Goal: Task Accomplishment & Management: Complete application form

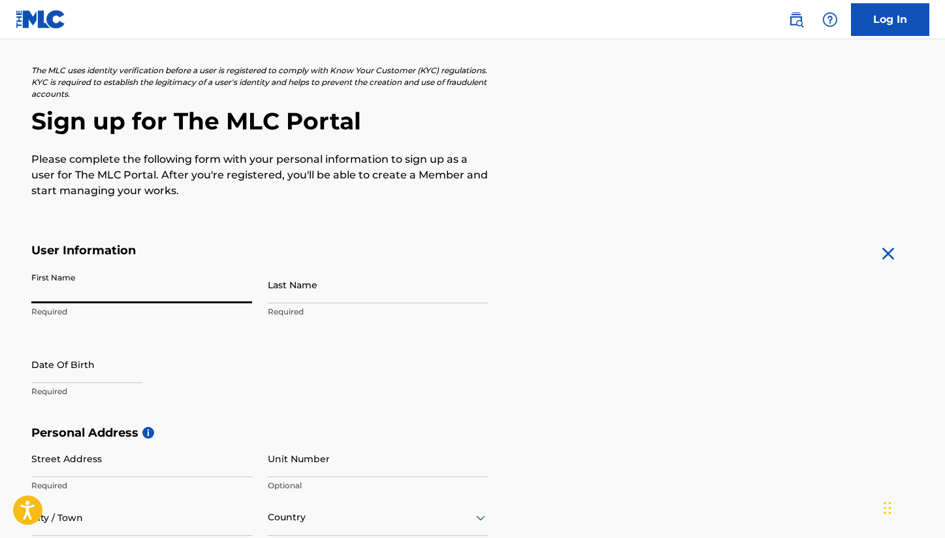
scroll to position [63, 0]
type input "Kojo"
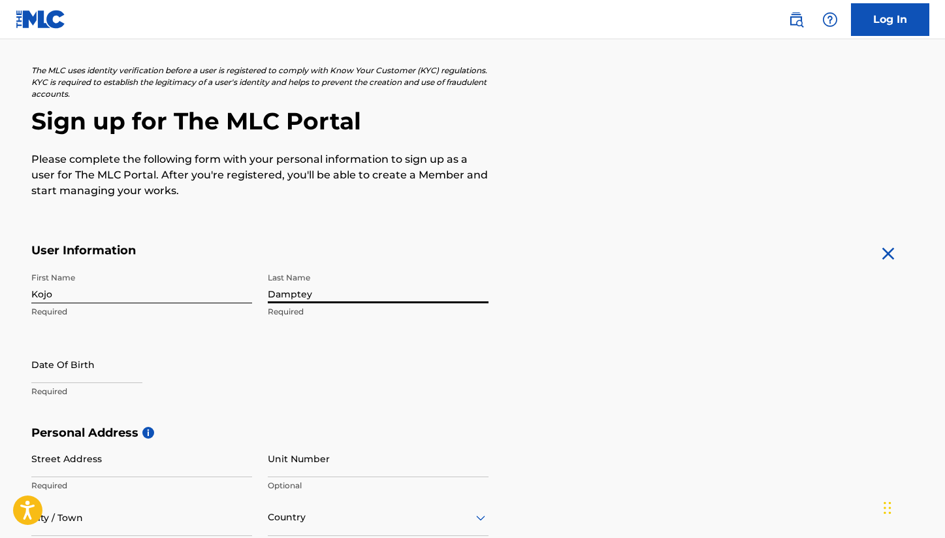
type input "Damptey"
select select "8"
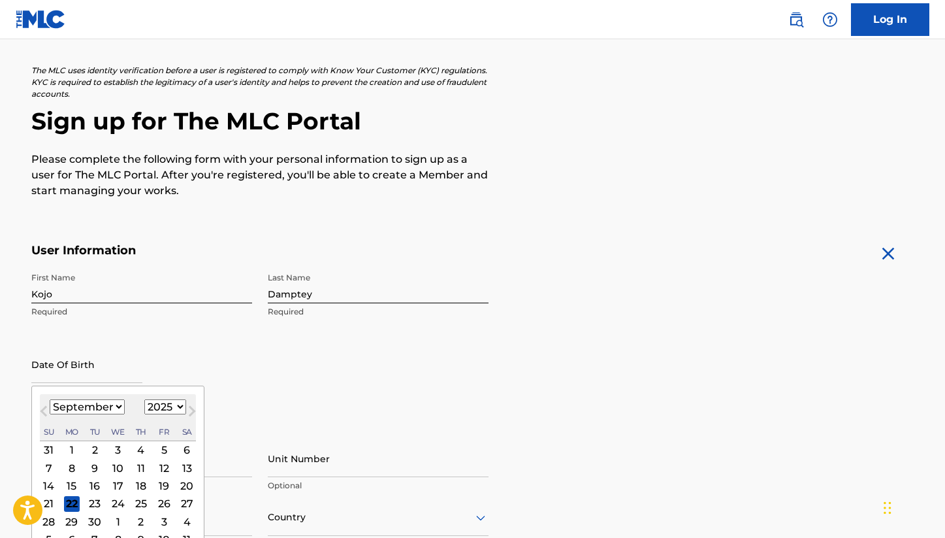
select select "1989"
select select "3"
click at [142, 376] on input "text" at bounding box center [86, 364] width 111 height 37
click at [184, 364] on div "Date Of Birth April 1989 Previous Month Next Month April 1989 January February …" at bounding box center [141, 375] width 221 height 59
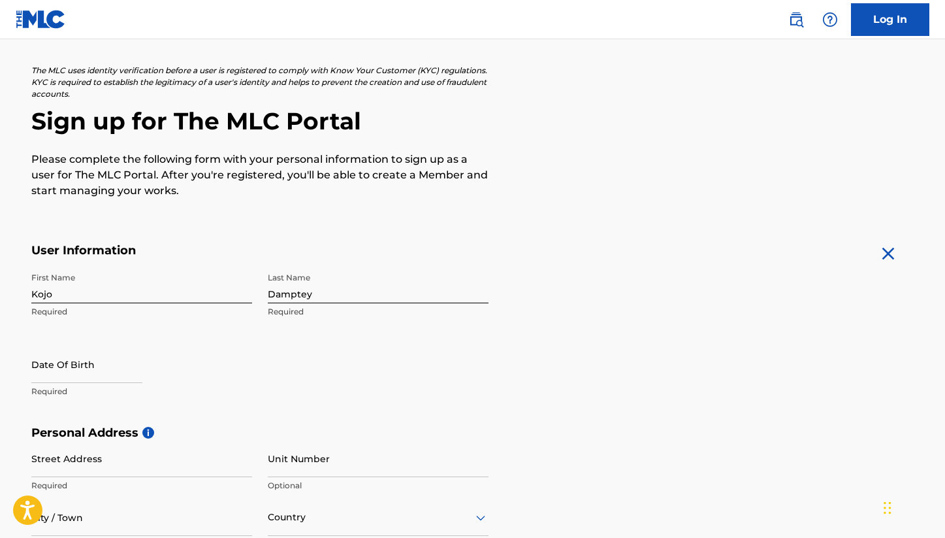
select select "8"
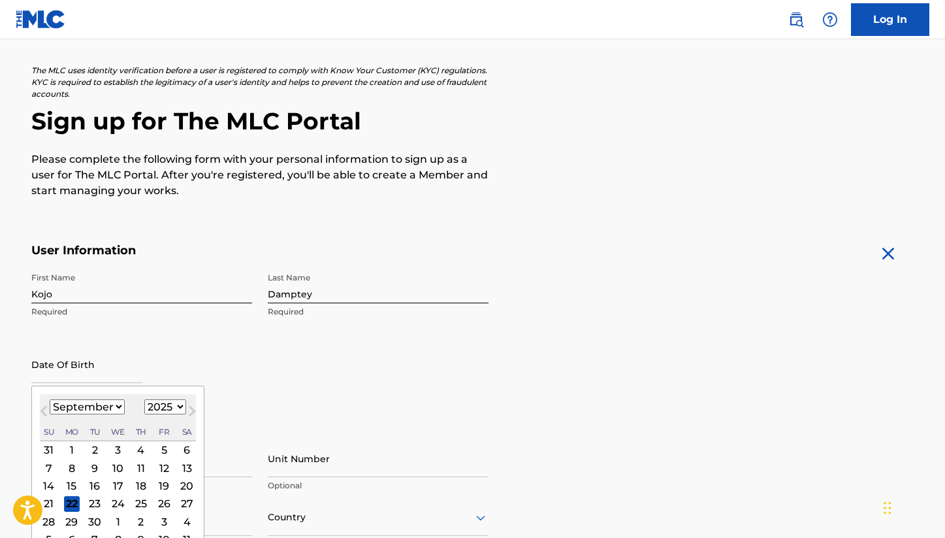
click at [91, 376] on input "text" at bounding box center [86, 364] width 111 height 37
select select "1989"
select select "3"
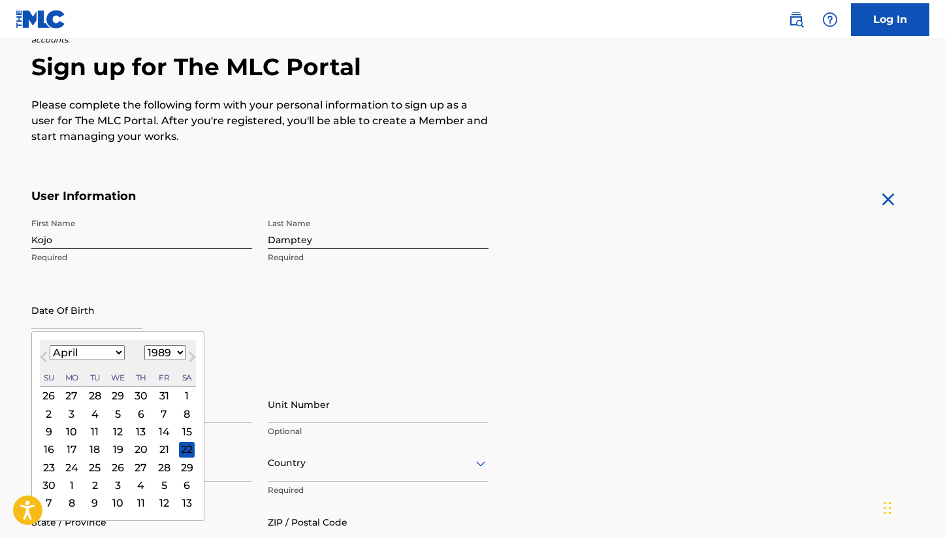
scroll to position [120, 0]
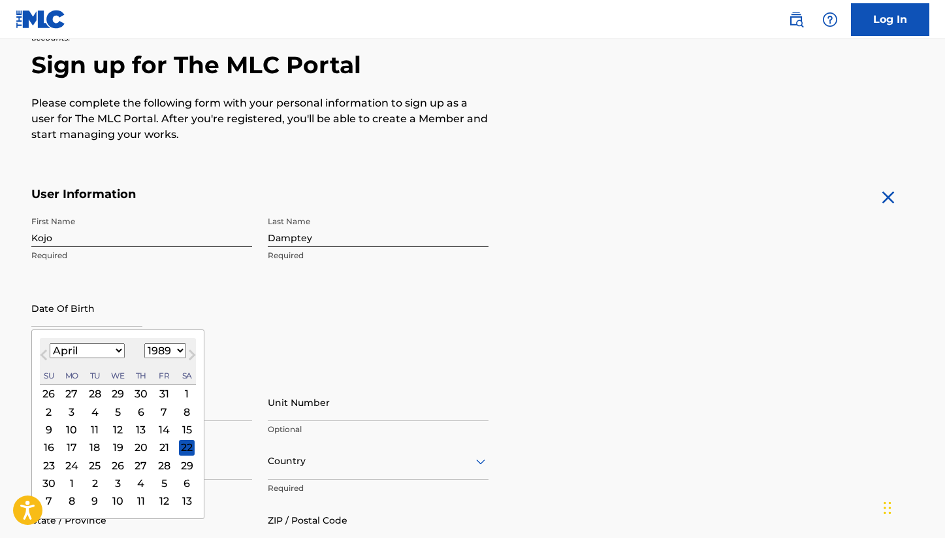
click at [69, 463] on div "24" at bounding box center [71, 465] width 16 height 16
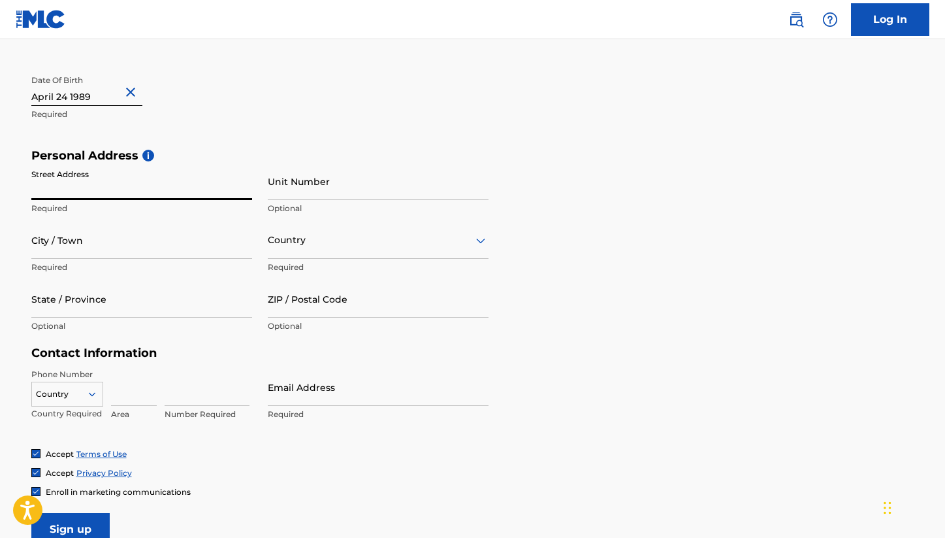
scroll to position [344, 0]
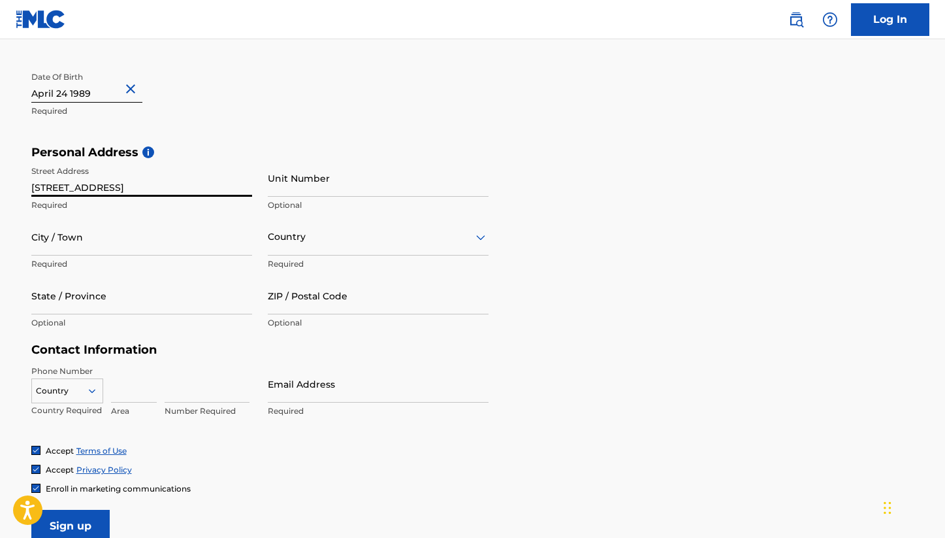
type input "[STREET_ADDRESS]"
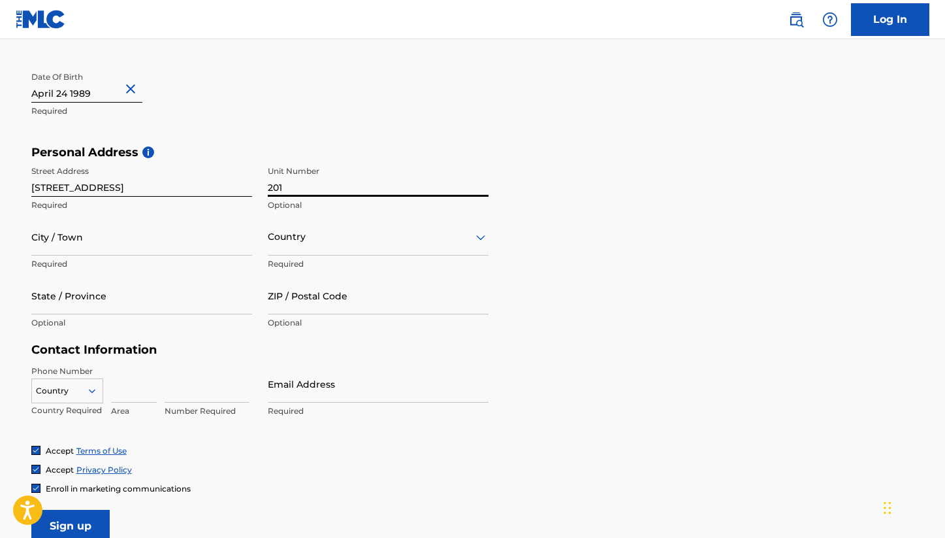
type input "201"
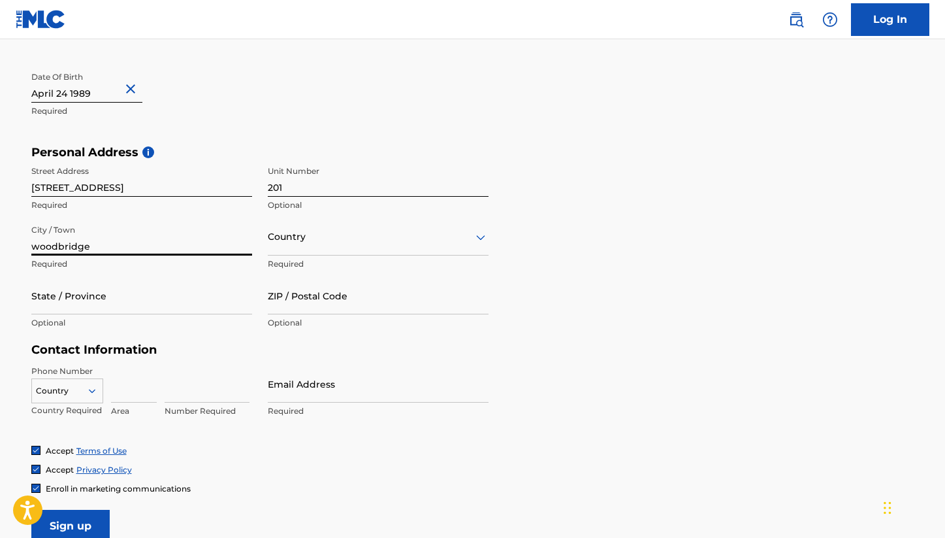
type input "woodbridge"
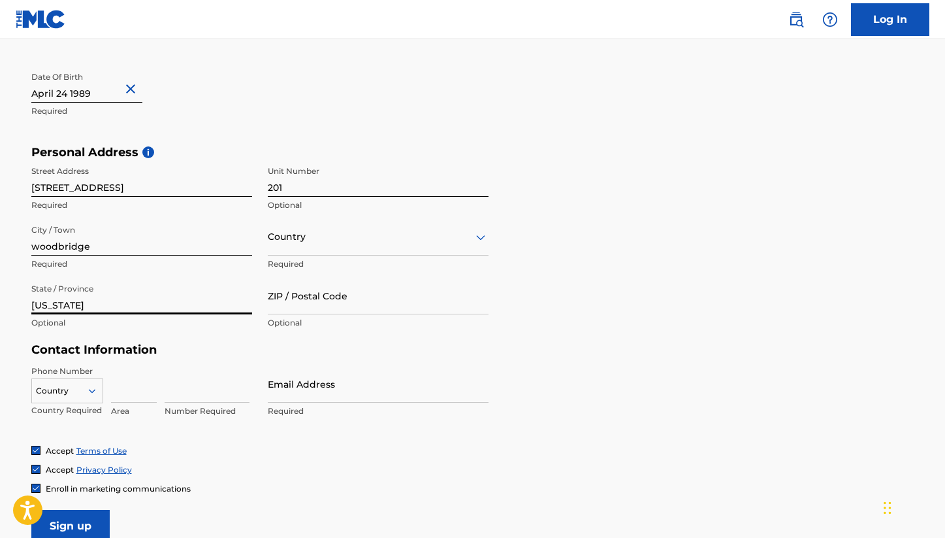
type input "virginia"
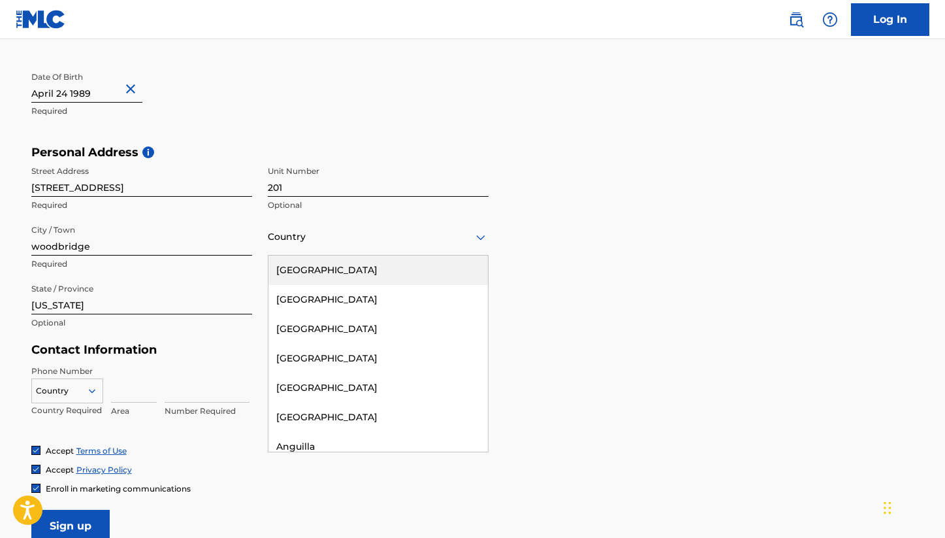
click at [274, 246] on div "Country" at bounding box center [378, 236] width 221 height 37
click at [300, 270] on div "[GEOGRAPHIC_DATA]" at bounding box center [379, 269] width 220 height 29
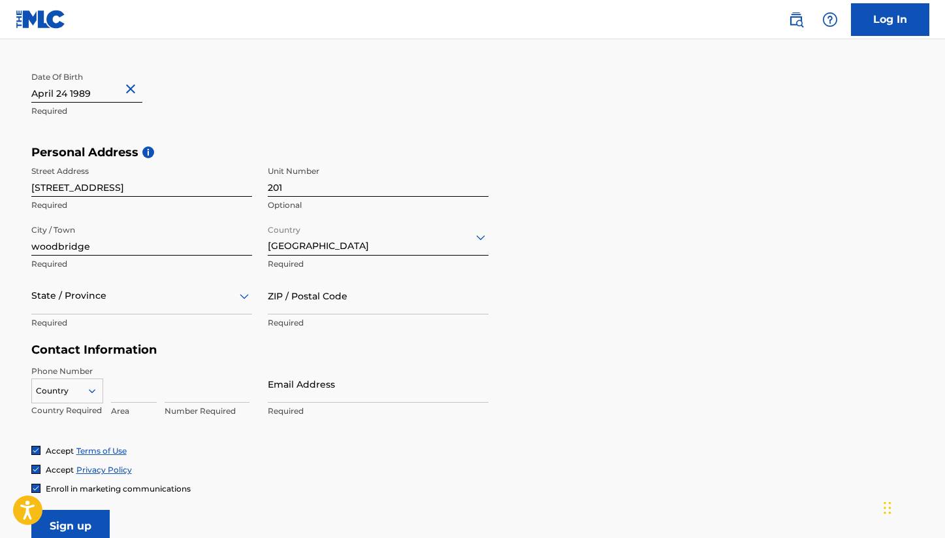
click at [289, 304] on input "ZIP / Postal Code" at bounding box center [378, 295] width 221 height 37
type input "22026"
click at [119, 388] on input at bounding box center [134, 383] width 46 height 37
type input "5"
click at [73, 389] on div "Country" at bounding box center [67, 388] width 72 height 20
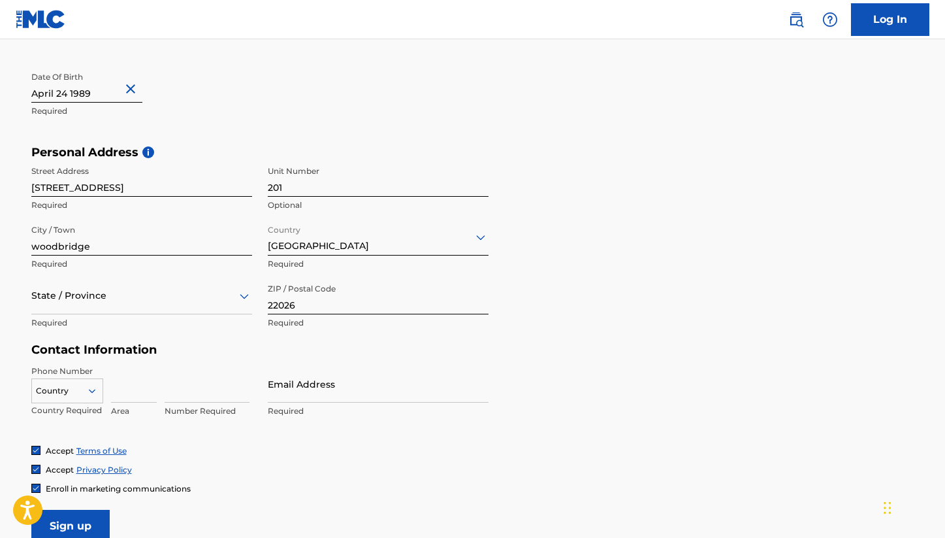
scroll to position [399, 0]
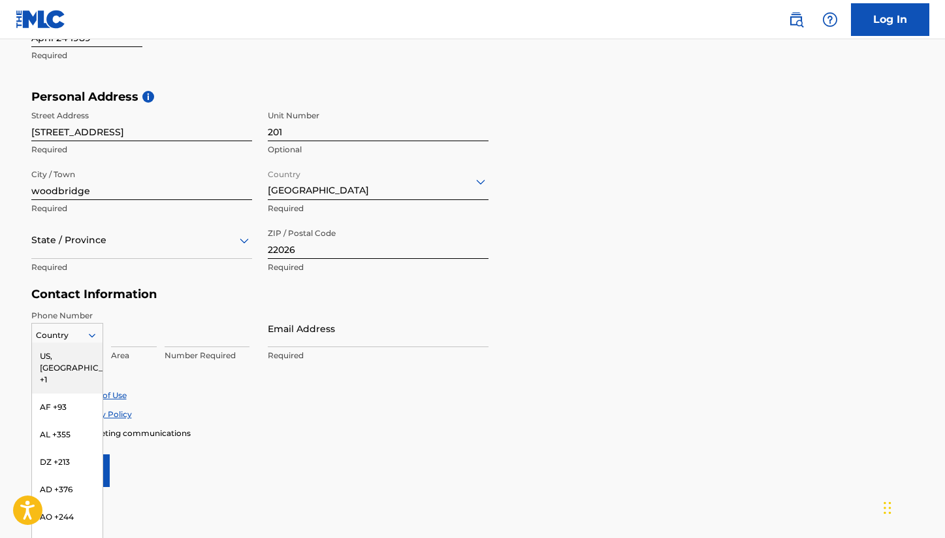
click at [76, 353] on div "US, [GEOGRAPHIC_DATA] +1" at bounding box center [67, 367] width 71 height 51
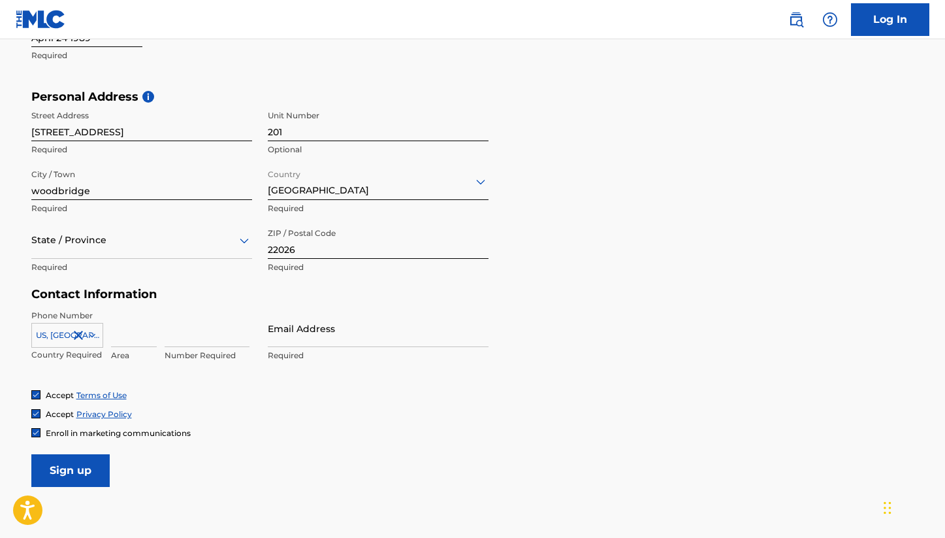
click at [136, 339] on input at bounding box center [134, 328] width 46 height 37
click at [135, 338] on input at bounding box center [134, 328] width 46 height 37
type input "571"
click at [189, 329] on input at bounding box center [207, 328] width 85 height 37
type input "6"
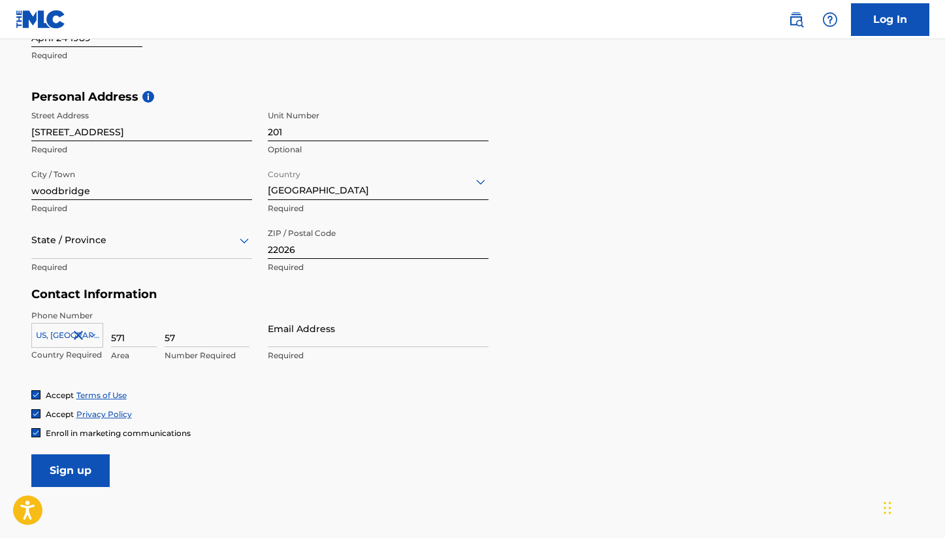
type input "5"
type input "6434448"
click at [231, 382] on div "Phone Number US, CA +1 Country Required 571 Area 6434448 Number Required Email …" at bounding box center [259, 350] width 457 height 80
click at [295, 339] on input "Email Address" at bounding box center [378, 328] width 221 height 37
type input "i"
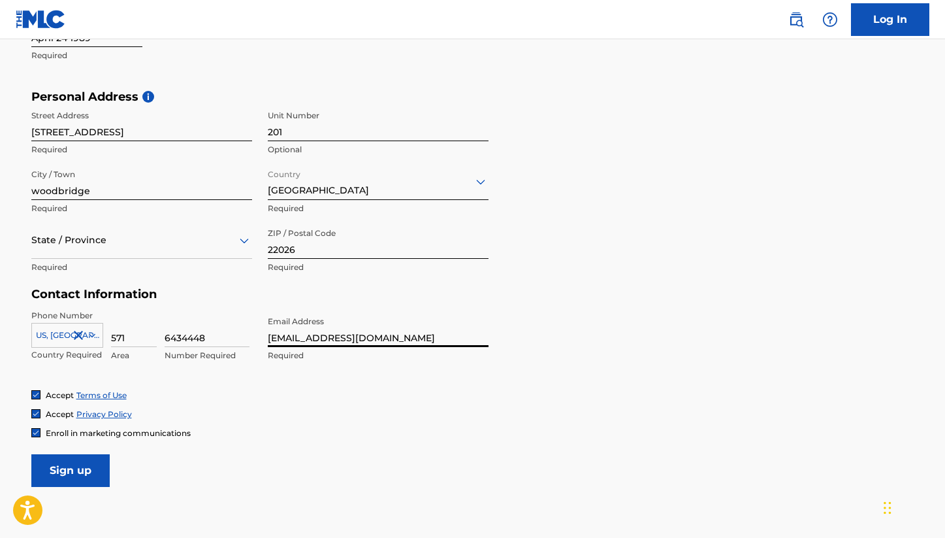
type input "[EMAIL_ADDRESS][DOMAIN_NAME]"
click at [95, 467] on input "Sign up" at bounding box center [70, 470] width 78 height 33
click at [114, 260] on div "option , selected. Select is focused ,type to refine list, press Down to open t…" at bounding box center [141, 250] width 221 height 59
click at [113, 250] on div "State / Province" at bounding box center [141, 239] width 221 height 37
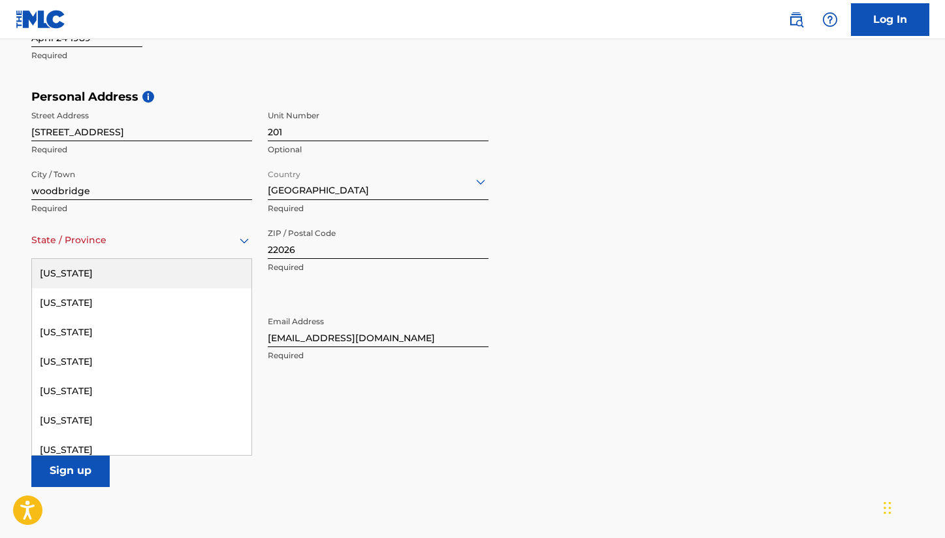
type input "v"
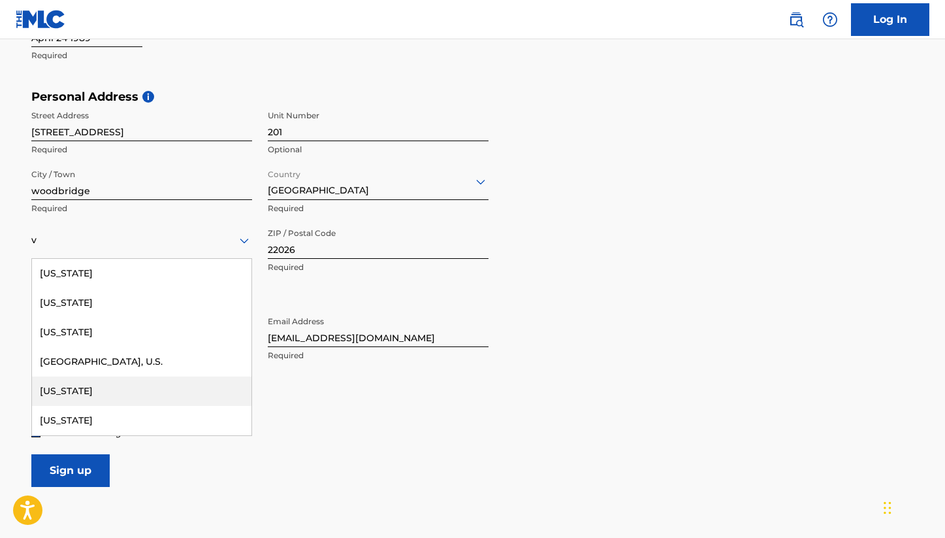
click at [77, 387] on div "[US_STATE]" at bounding box center [142, 390] width 220 height 29
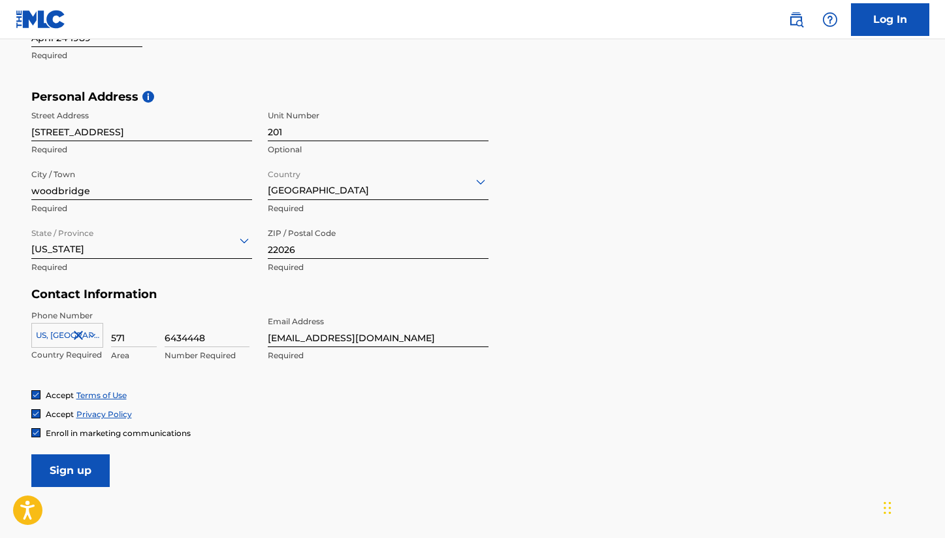
click at [83, 459] on input "Sign up" at bounding box center [70, 470] width 78 height 33
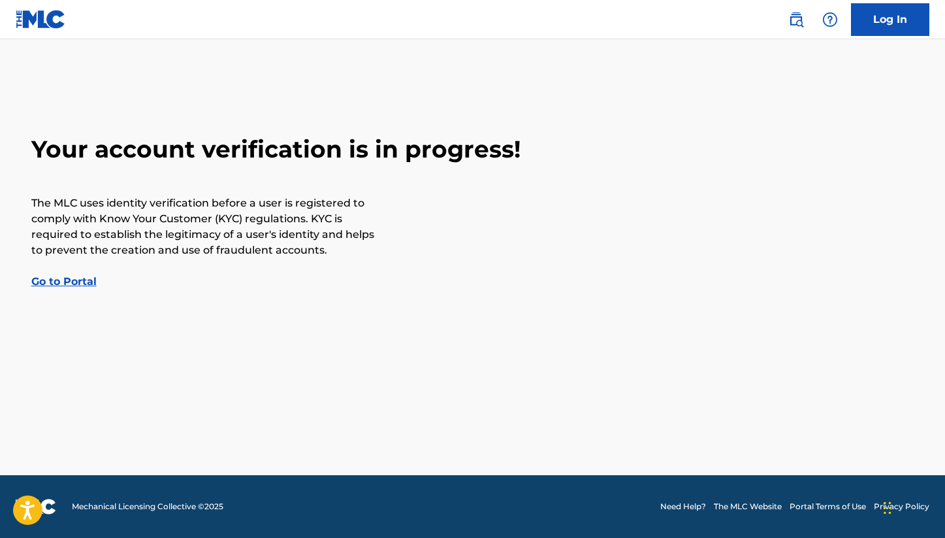
click at [81, 277] on link "Go to Portal" at bounding box center [63, 281] width 65 height 12
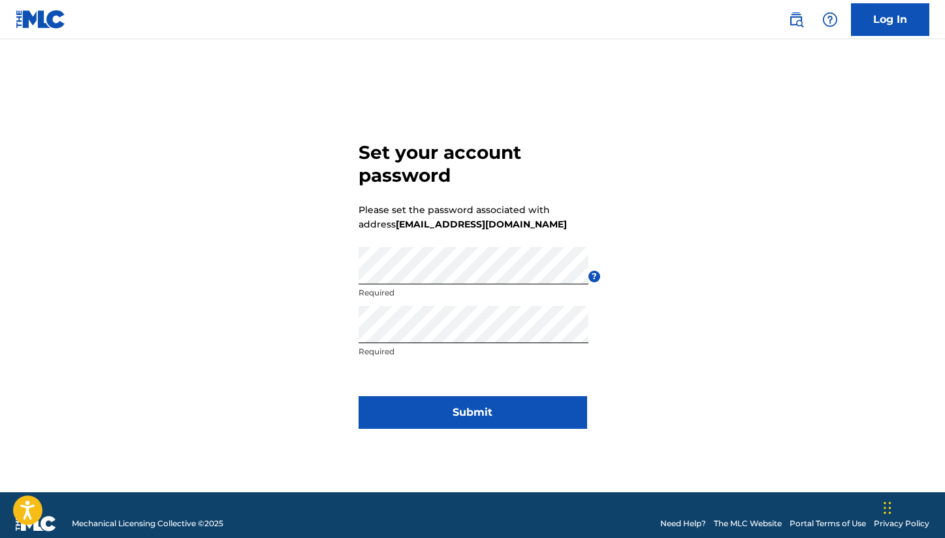
click at [436, 410] on button "Submit" at bounding box center [473, 412] width 229 height 33
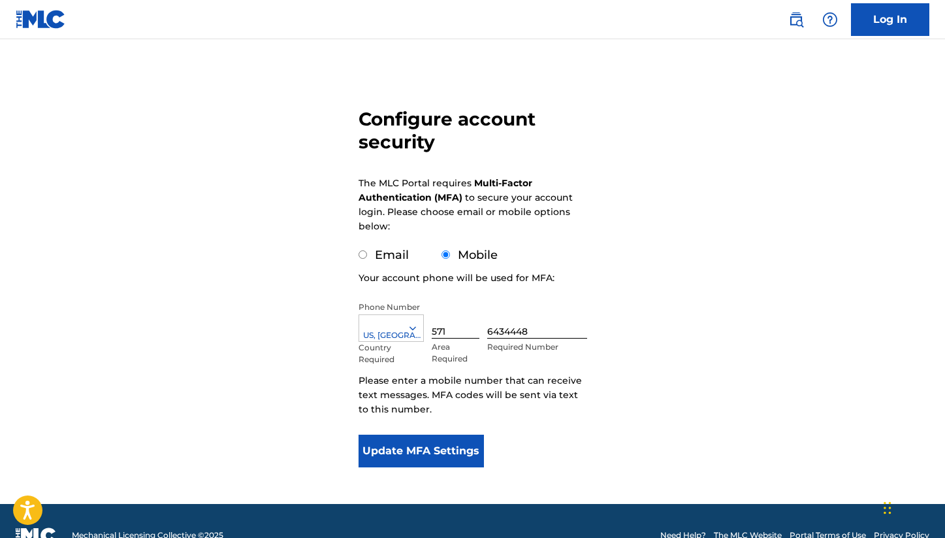
scroll to position [83, 0]
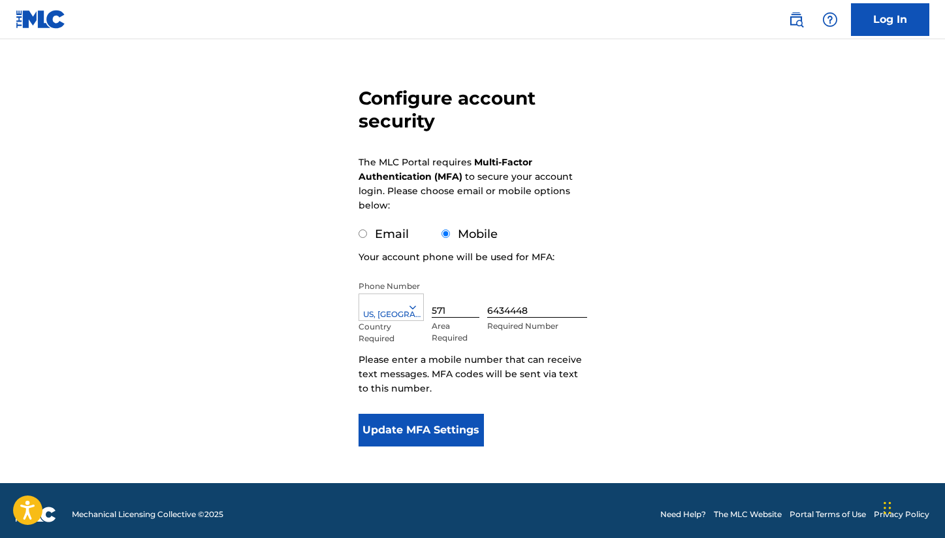
click at [387, 233] on label "Email" at bounding box center [392, 234] width 34 height 14
click at [367, 233] on input "Email" at bounding box center [363, 233] width 8 height 8
radio input "true"
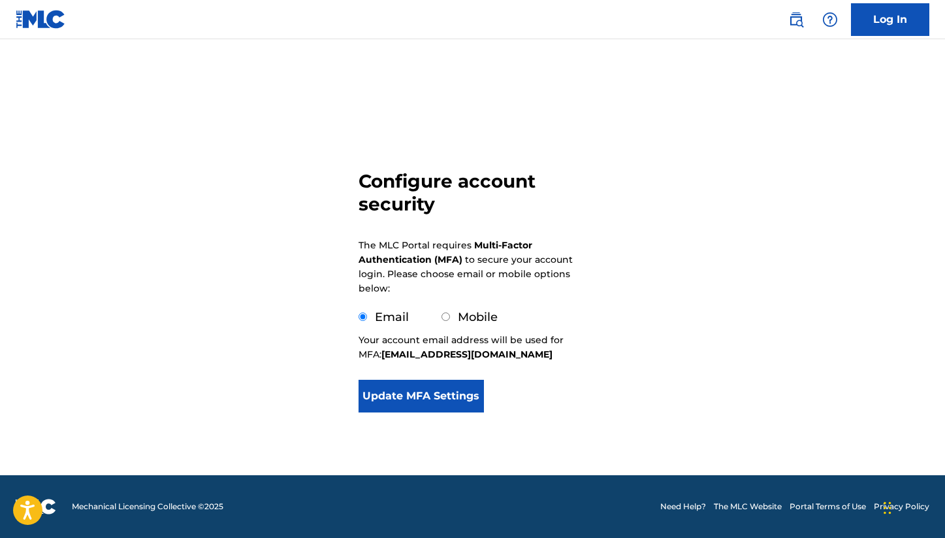
scroll to position [0, 0]
click at [424, 388] on button "Update MFA Settings" at bounding box center [422, 396] width 126 height 33
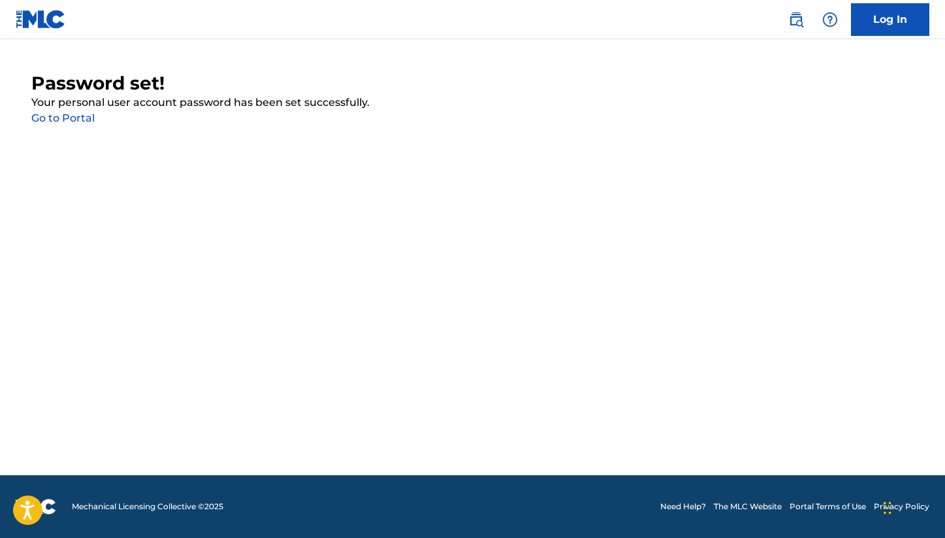
click at [69, 118] on link "Go to Portal" at bounding box center [62, 118] width 63 height 12
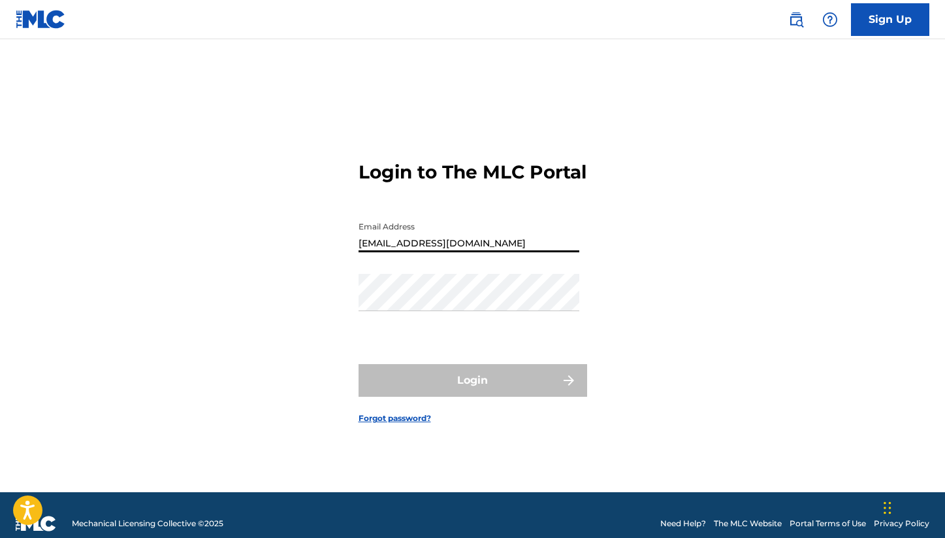
type input "[EMAIL_ADDRESS][DOMAIN_NAME]"
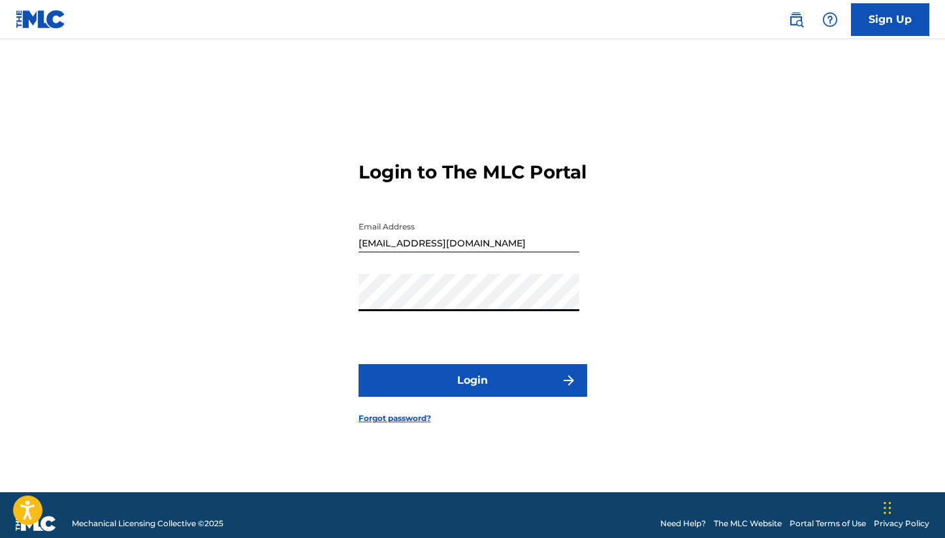
click at [472, 391] on button "Login" at bounding box center [473, 380] width 229 height 33
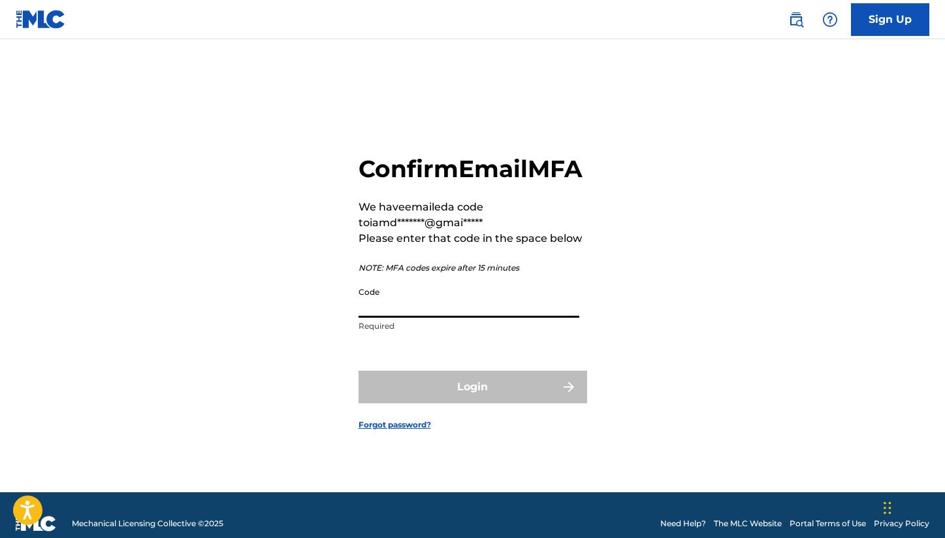
click at [384, 318] on input "Code" at bounding box center [469, 298] width 221 height 37
paste input "020255"
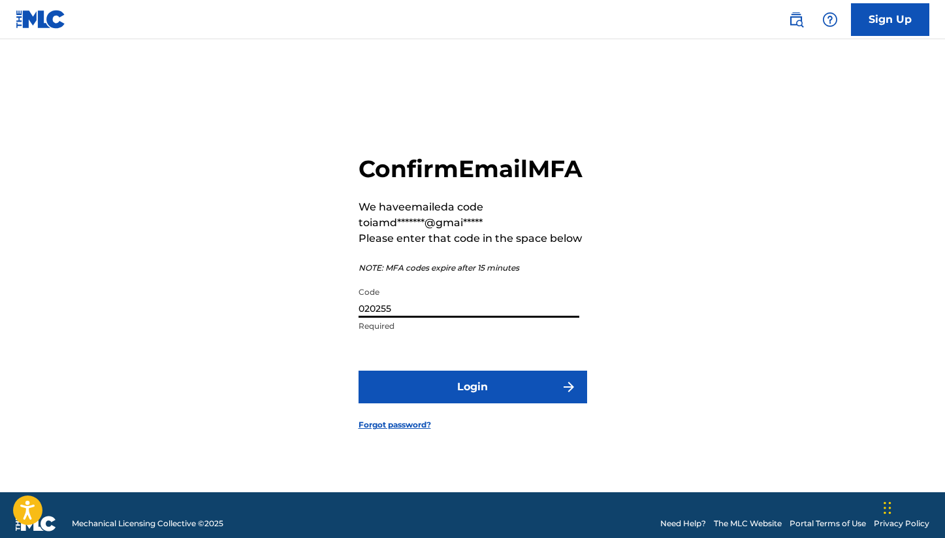
type input "020255"
click at [475, 401] on button "Login" at bounding box center [473, 386] width 229 height 33
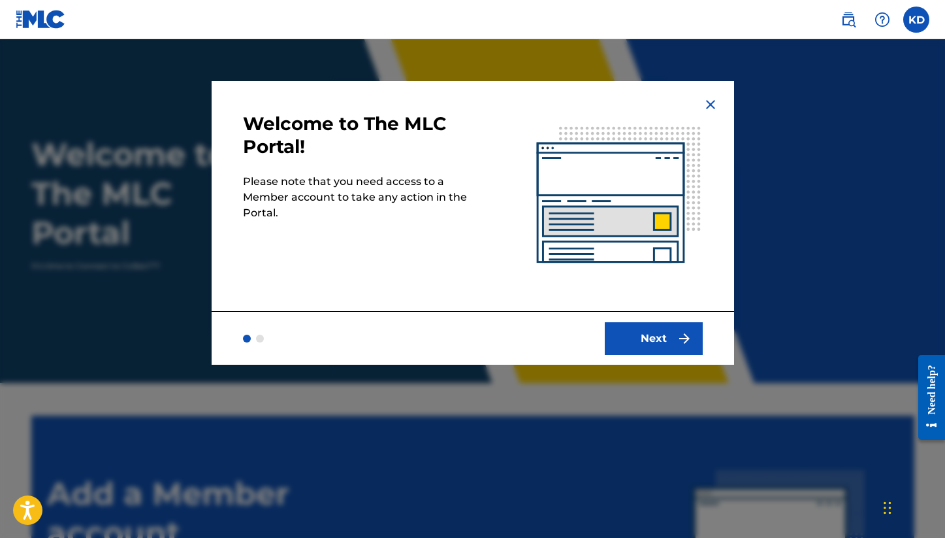
click at [669, 337] on button "Next" at bounding box center [654, 338] width 98 height 33
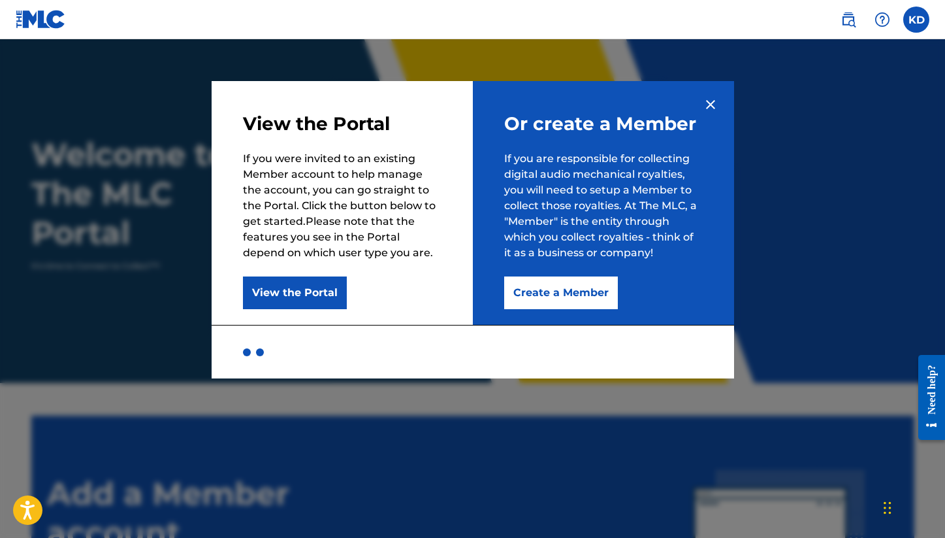
click at [546, 292] on button "Create a Member" at bounding box center [561, 292] width 114 height 33
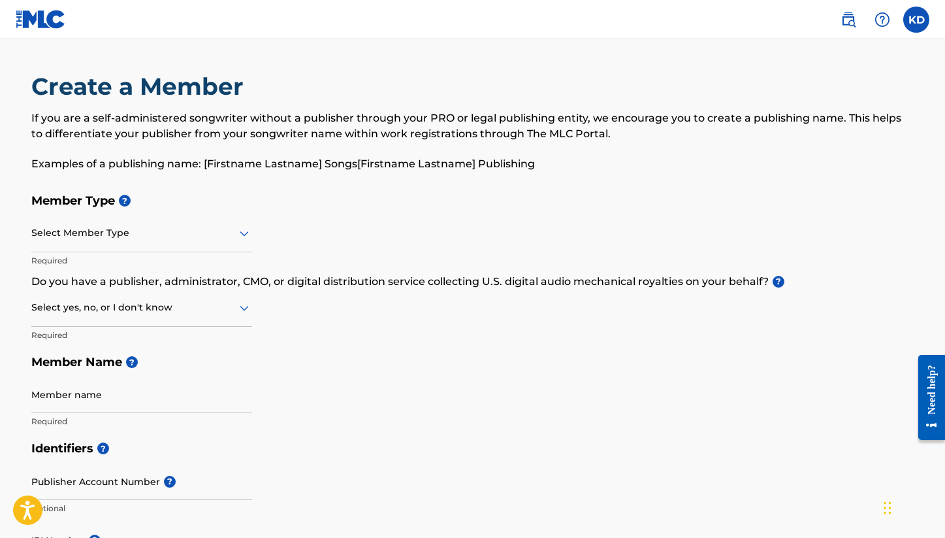
click at [86, 248] on div "Select Member Type" at bounding box center [141, 233] width 221 height 37
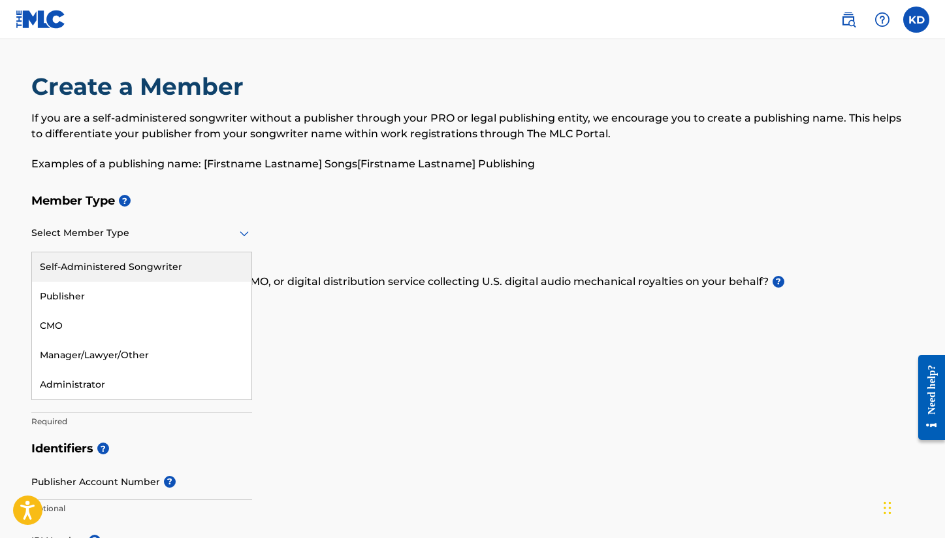
click at [88, 272] on div "Self-Administered Songwriter" at bounding box center [142, 266] width 220 height 29
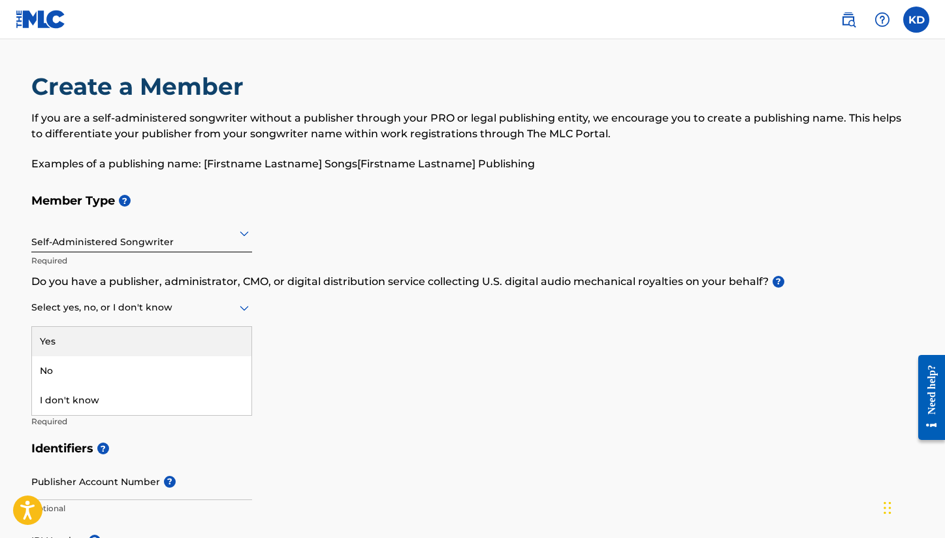
click at [106, 306] on div at bounding box center [141, 307] width 221 height 16
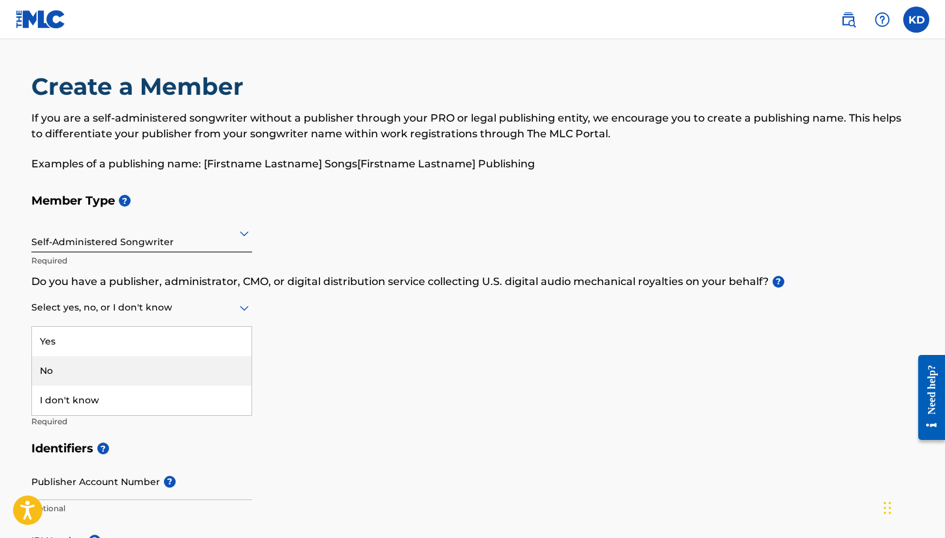
click at [80, 368] on div "No" at bounding box center [142, 370] width 220 height 29
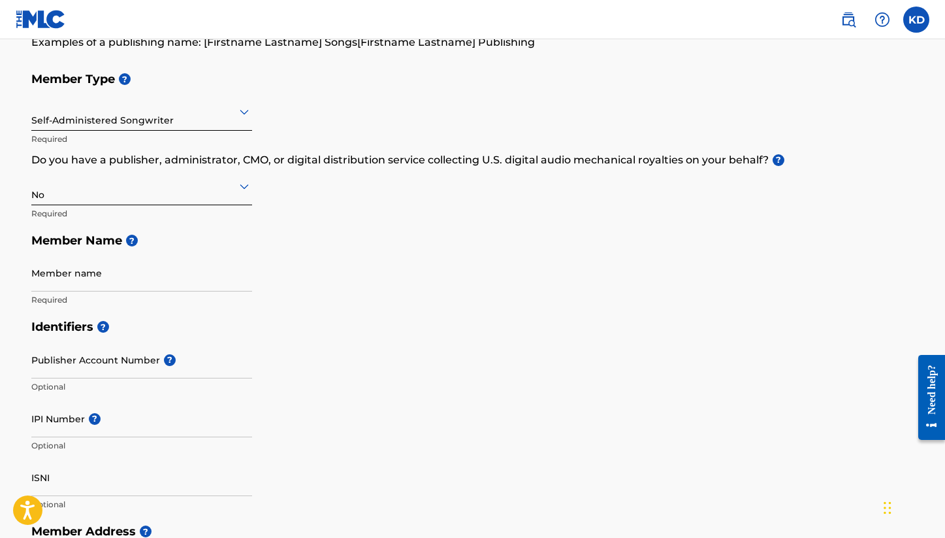
scroll to position [125, 0]
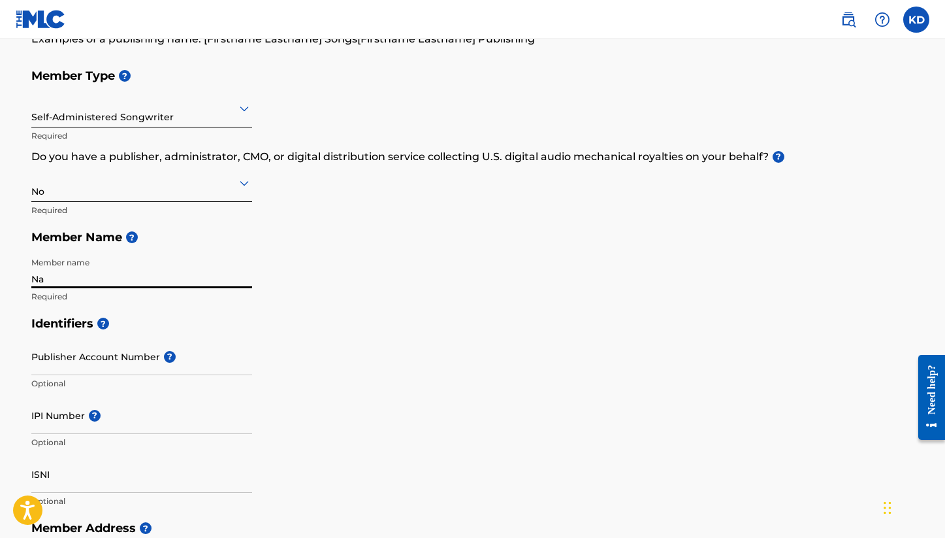
type input "N"
click at [112, 280] on input "Member name" at bounding box center [141, 269] width 221 height 37
click at [131, 279] on input "[PERSON_NAME]" at bounding box center [141, 269] width 221 height 37
type input "Nana [PERSON_NAME] [PERSON_NAME]"
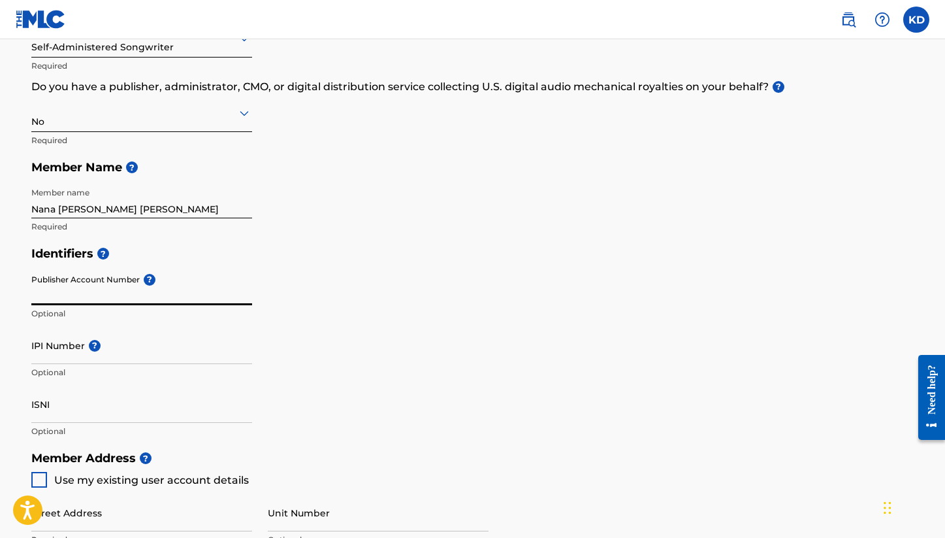
scroll to position [198, 0]
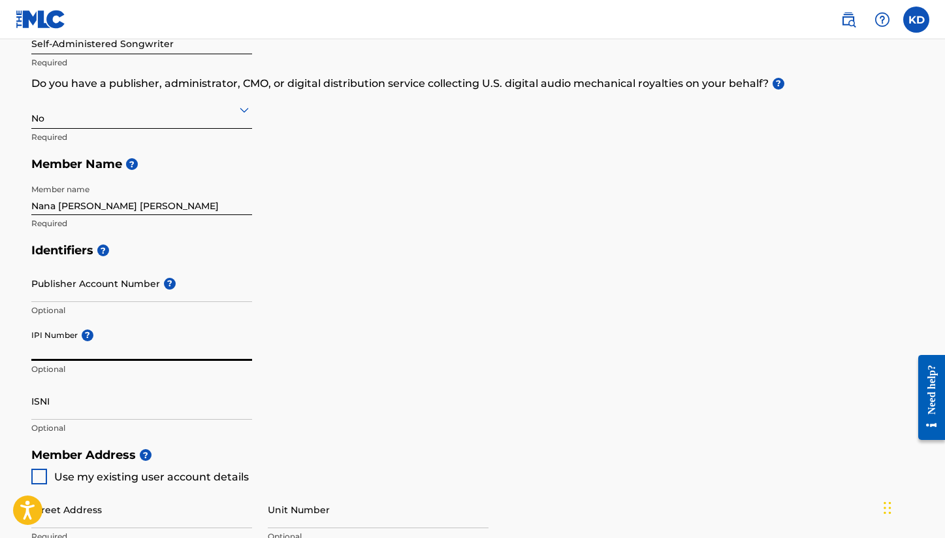
click at [76, 352] on input "IPI Number ?" at bounding box center [141, 341] width 221 height 37
paste input "0080150962"
click at [372, 363] on div "Identifiers ? Publisher Account Number ? Optional IPI Number ? 0080150962 Optio…" at bounding box center [472, 339] width 883 height 204
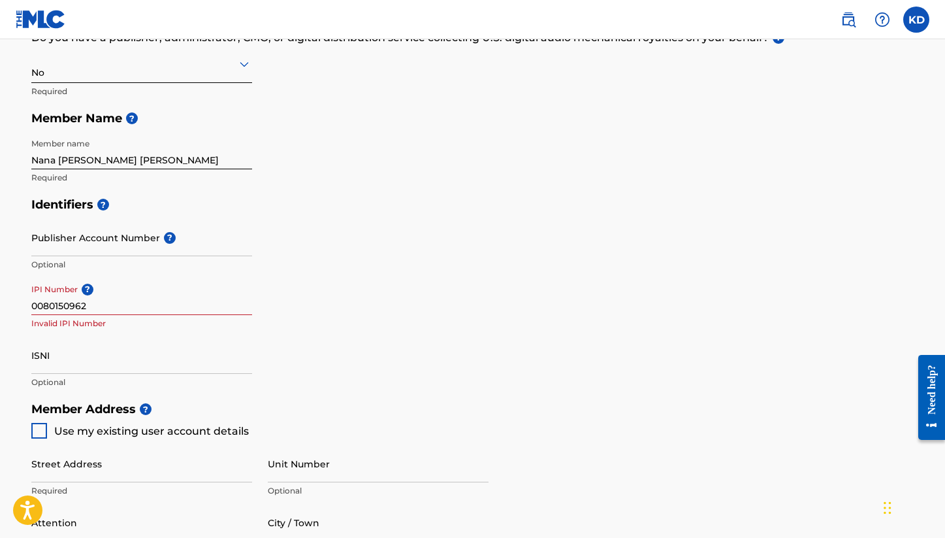
scroll to position [246, 0]
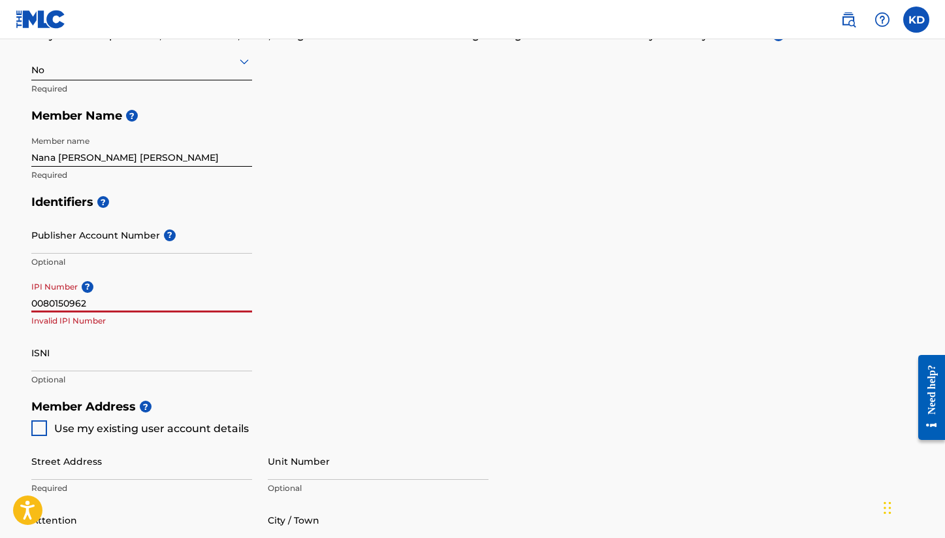
click at [182, 304] on input "0080150962" at bounding box center [141, 293] width 221 height 37
click at [543, 256] on div "Identifiers ? Publisher Account Number ? Optional IPI Number ? 0080150962 Inval…" at bounding box center [472, 290] width 883 height 204
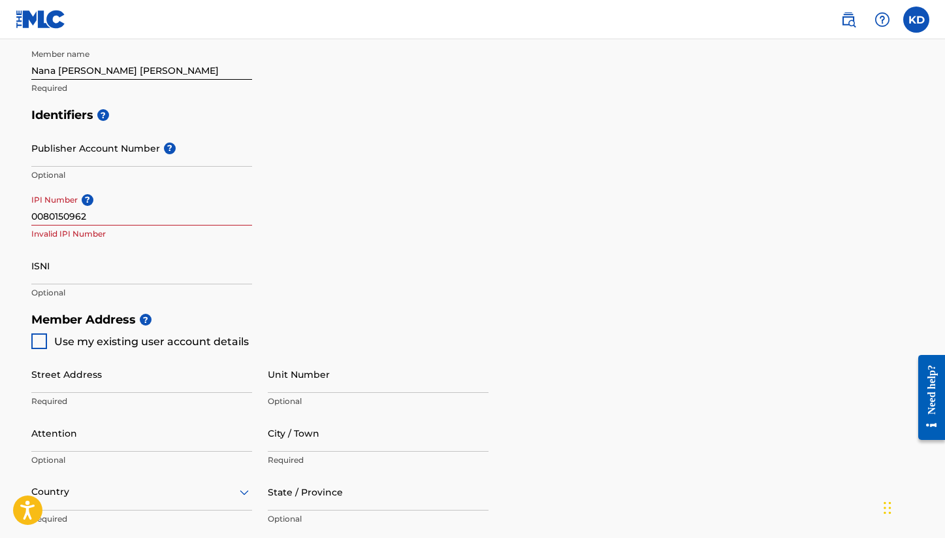
scroll to position [377, 0]
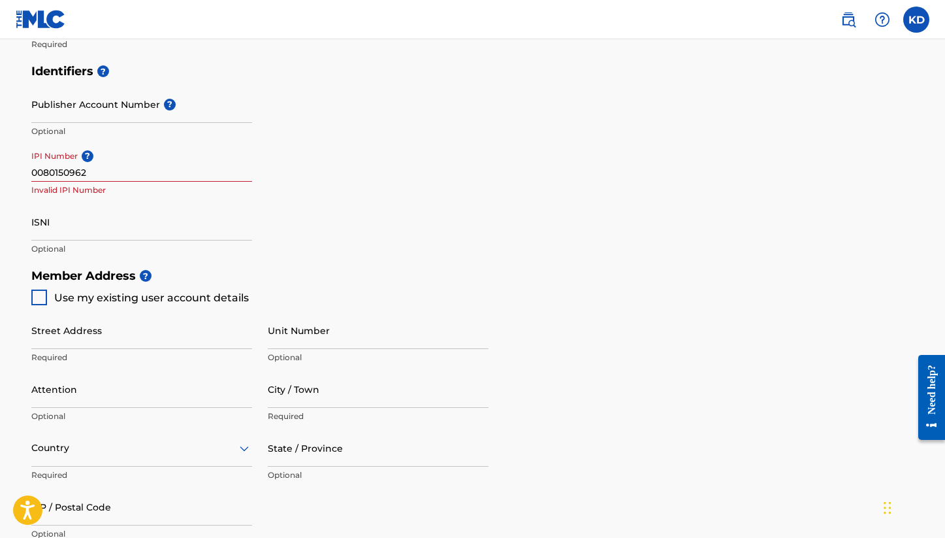
click at [543, 256] on div "Identifiers ? Publisher Account Number ? Optional IPI Number ? 0080150962 Inval…" at bounding box center [472, 159] width 883 height 204
click at [146, 171] on input "0080150962" at bounding box center [141, 162] width 221 height 37
click at [62, 172] on input "0080150962" at bounding box center [141, 162] width 221 height 37
click at [425, 189] on div "Identifiers ? Publisher Account Number ? Optional IPI Number ? 008015109962 IPI…" at bounding box center [472, 159] width 883 height 204
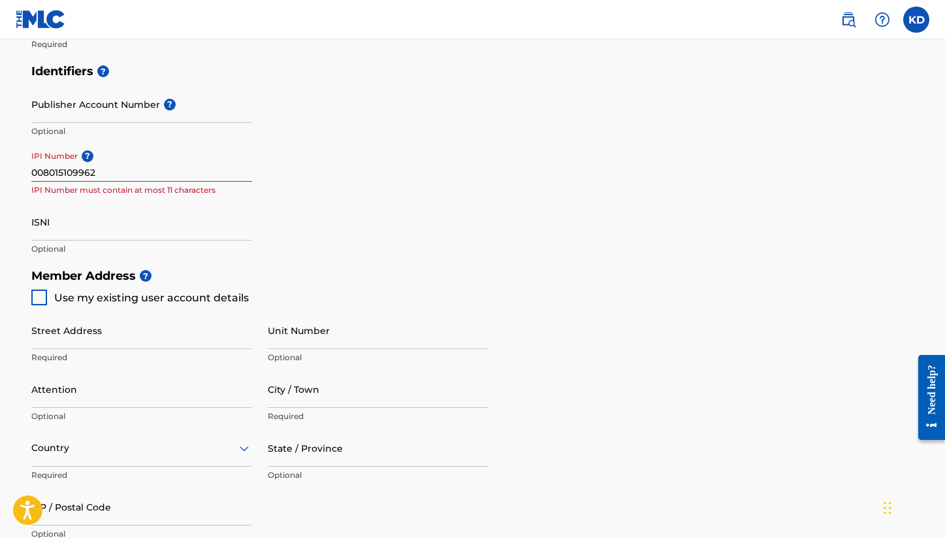
click at [40, 172] on input "008015109962" at bounding box center [141, 162] width 221 height 37
click at [324, 218] on div "Identifiers ? Publisher Account Number ? Optional IPI Number ? 008015009962 IPI…" at bounding box center [472, 159] width 883 height 204
click at [99, 171] on input "008015009962" at bounding box center [141, 162] width 221 height 37
click at [33, 169] on input "008015009962" at bounding box center [141, 162] width 221 height 37
click at [74, 169] on input "008015009962" at bounding box center [141, 162] width 221 height 37
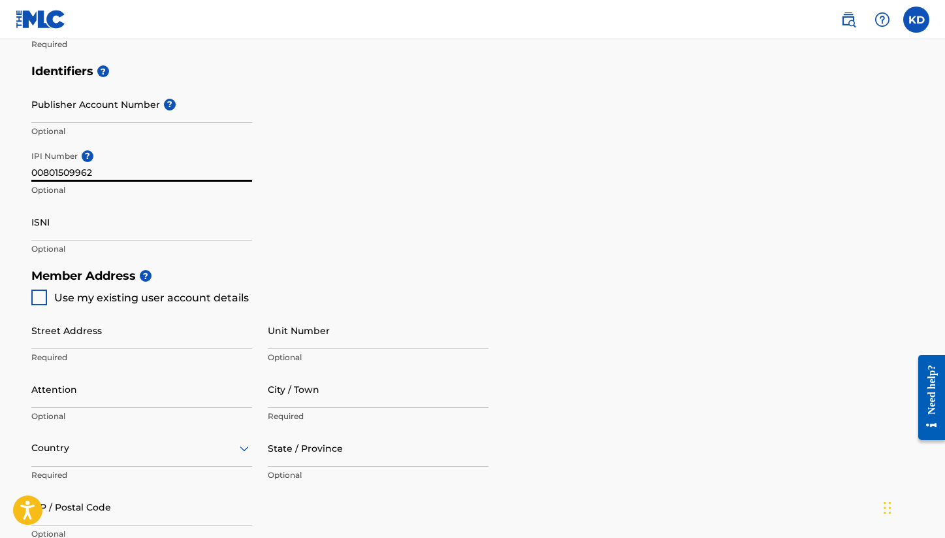
drag, startPoint x: 110, startPoint y: 167, endPoint x: 18, endPoint y: 170, distance: 92.2
click at [18, 171] on div "Create a Member If you are a self-administered songwriter without a publisher t…" at bounding box center [473, 216] width 915 height 1043
type input "00801509962"
click at [316, 264] on h5 "Member Address ?" at bounding box center [472, 276] width 883 height 28
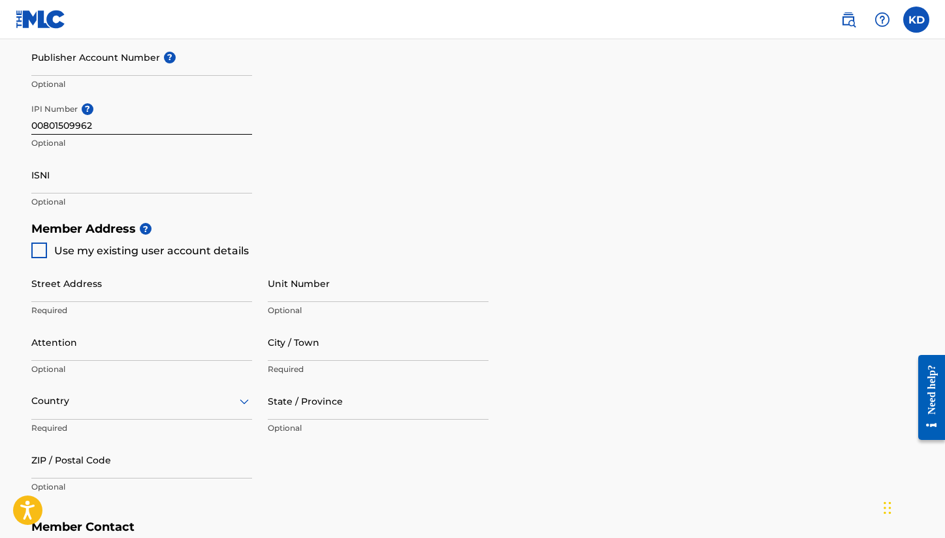
scroll to position [429, 0]
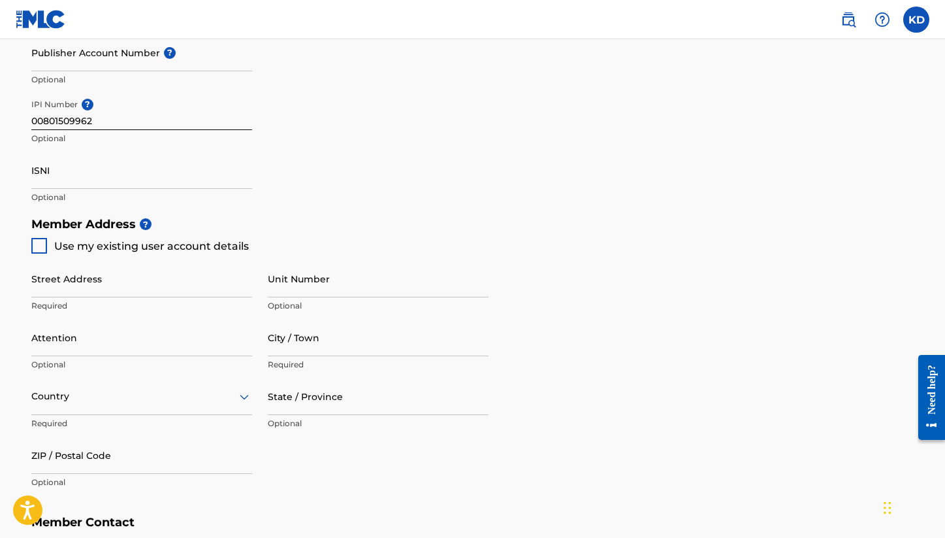
click at [46, 244] on div at bounding box center [39, 246] width 16 height 16
type input "[STREET_ADDRESS]"
type input "woodbridge"
type input "22026"
type input "571"
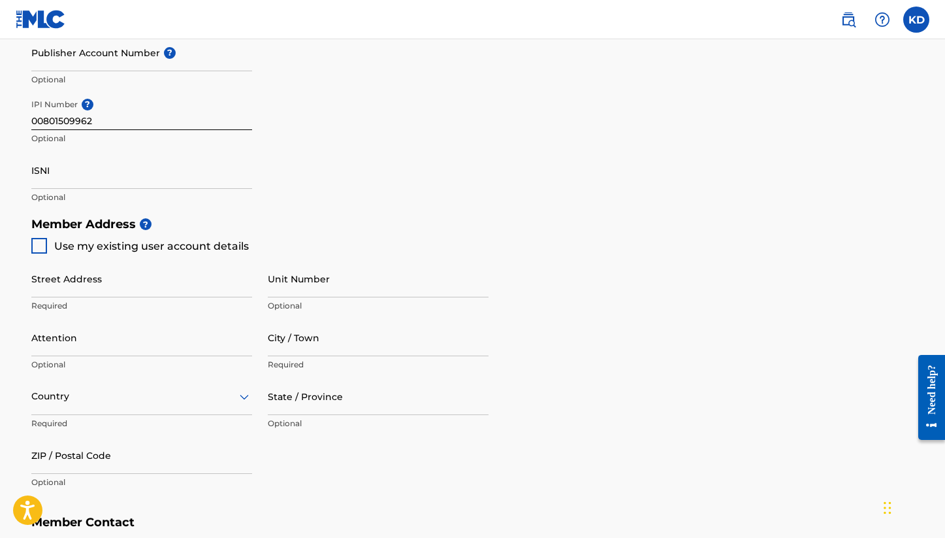
type input "6434448"
type input "[EMAIL_ADDRESS][DOMAIN_NAME]"
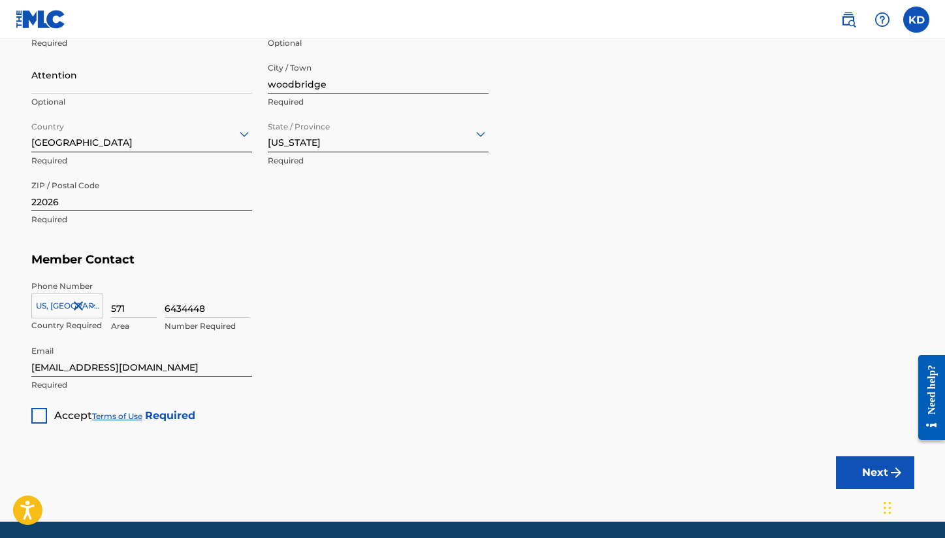
scroll to position [695, 0]
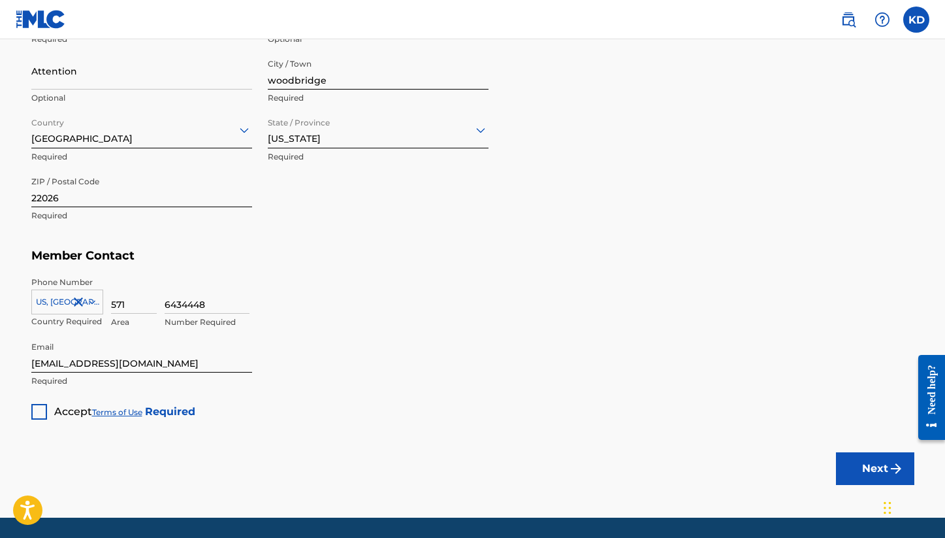
click at [39, 410] on div at bounding box center [39, 412] width 16 height 16
click at [872, 468] on button "Next" at bounding box center [875, 468] width 78 height 33
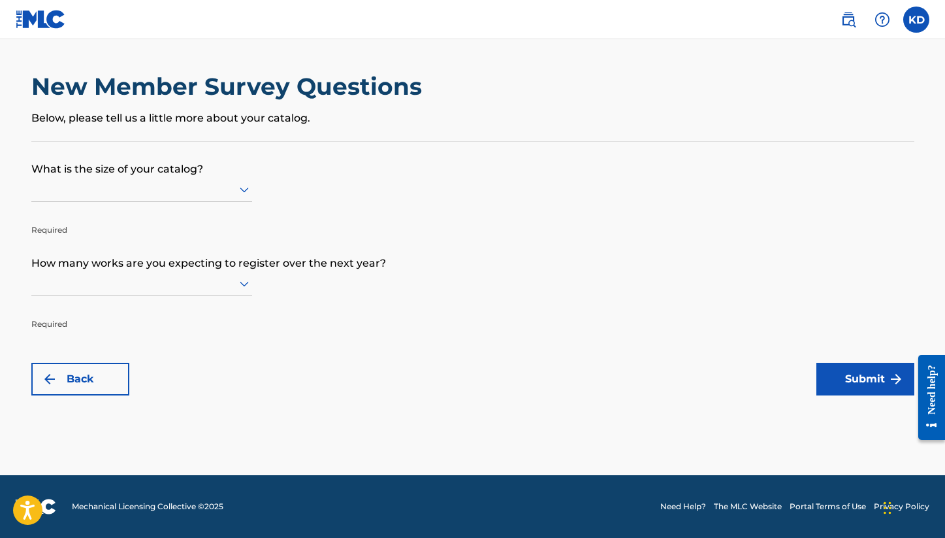
click at [152, 195] on div at bounding box center [141, 189] width 221 height 16
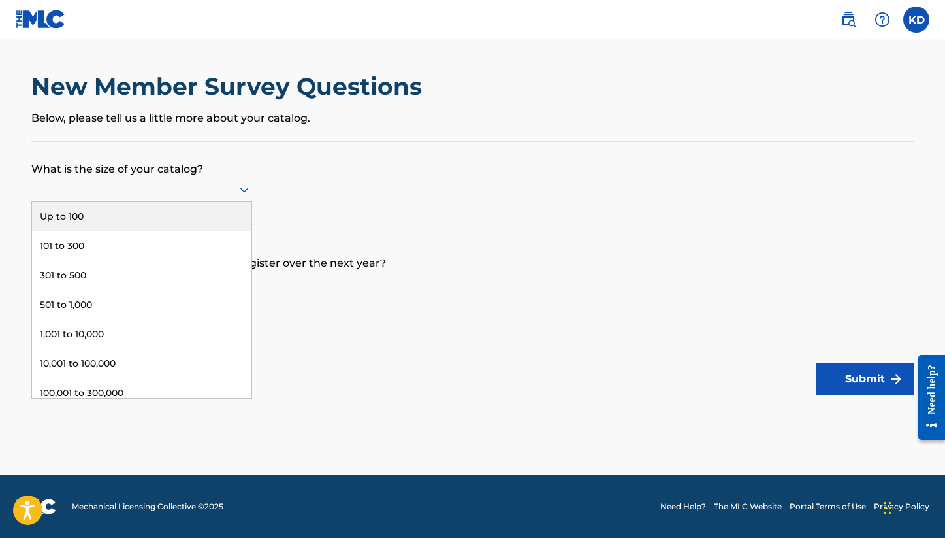
click at [132, 227] on div "Up to 100" at bounding box center [142, 216] width 220 height 29
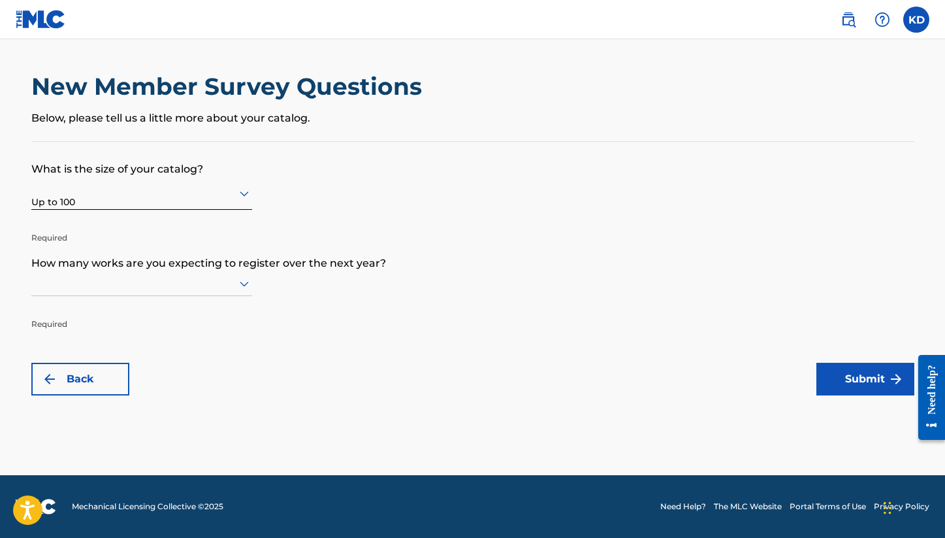
click at [126, 285] on div at bounding box center [141, 283] width 221 height 16
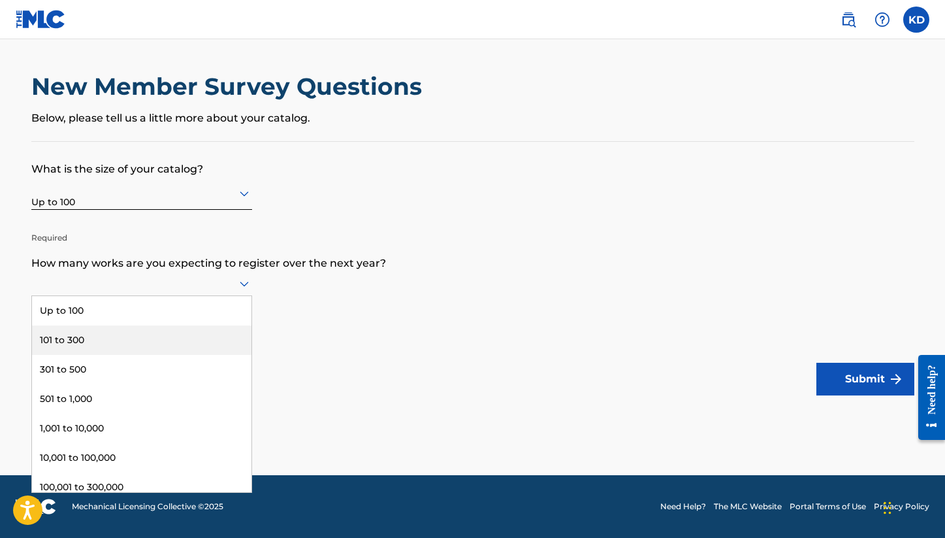
click at [114, 348] on div "101 to 300" at bounding box center [142, 339] width 220 height 29
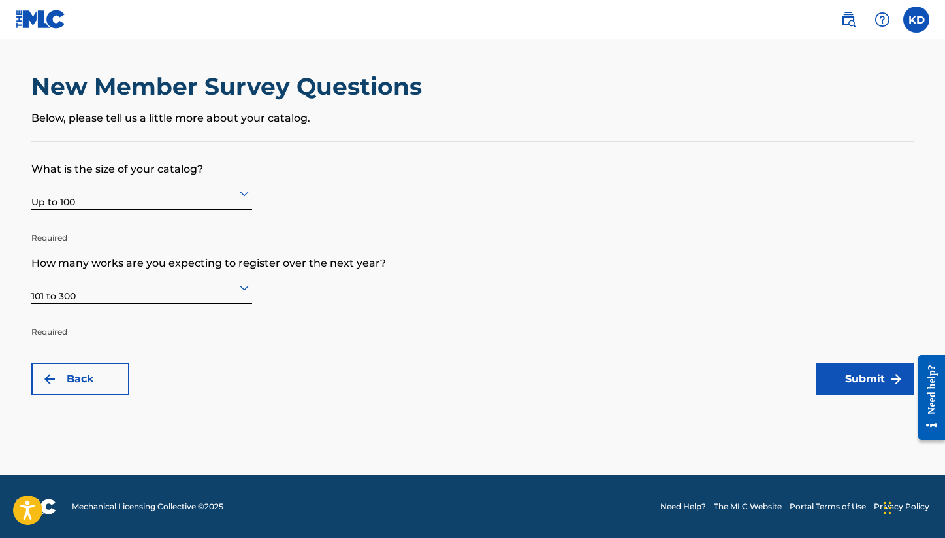
click at [872, 384] on button "Submit" at bounding box center [866, 379] width 98 height 33
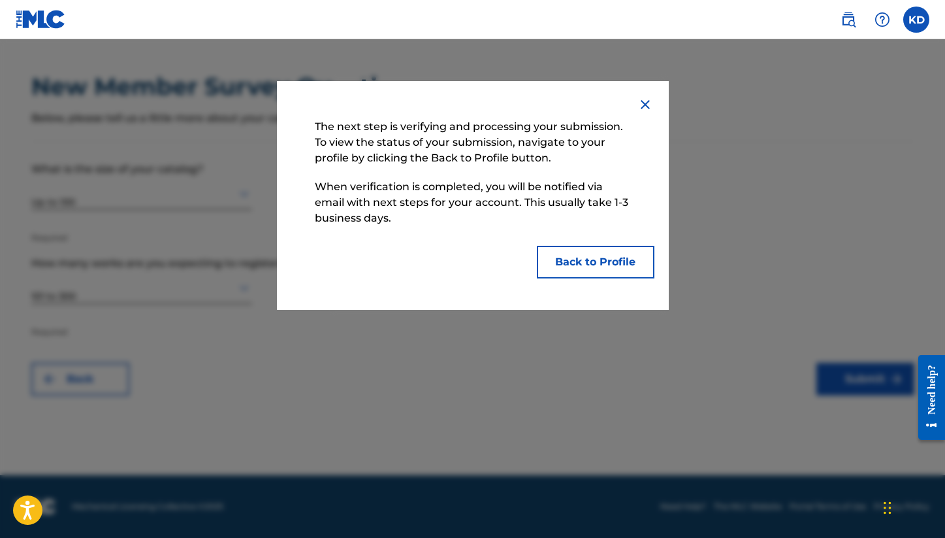
click at [634, 259] on button "Back to Profile" at bounding box center [596, 262] width 118 height 33
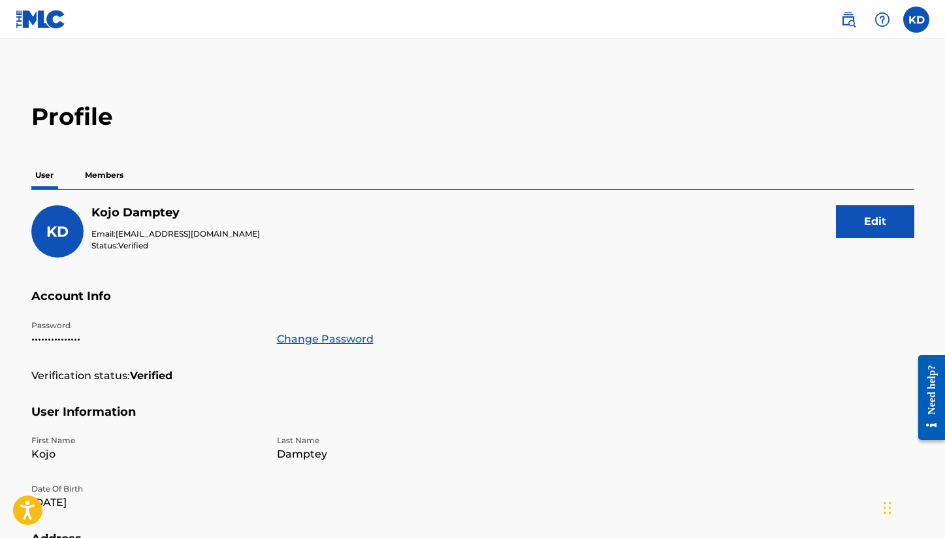
click at [118, 173] on p "Members" at bounding box center [104, 174] width 46 height 27
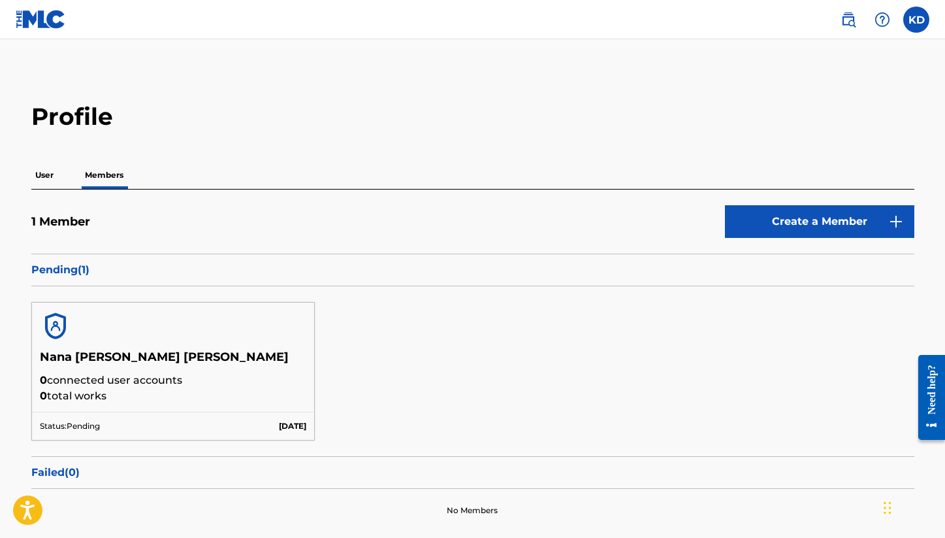
click at [52, 174] on p "User" at bounding box center [44, 174] width 26 height 27
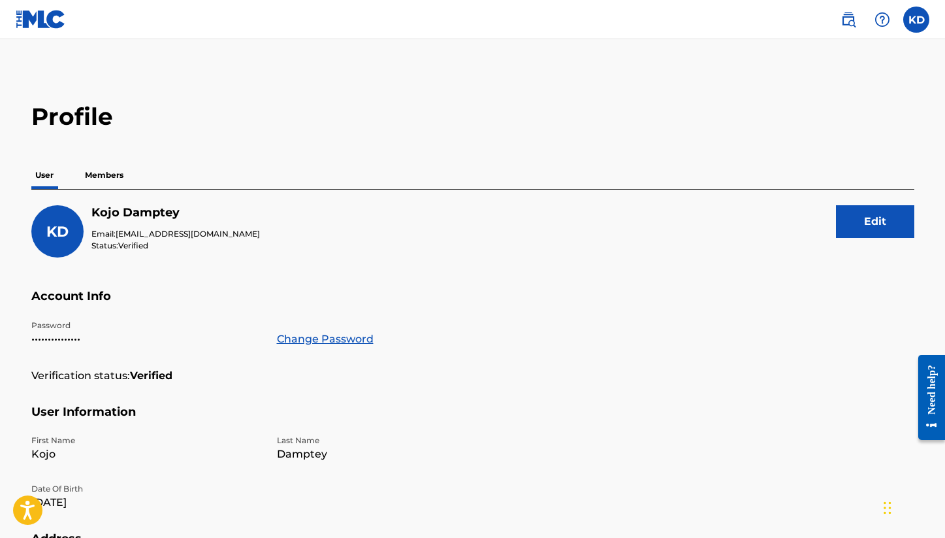
click at [110, 173] on p "Members" at bounding box center [104, 174] width 46 height 27
